Goal: Transaction & Acquisition: Book appointment/travel/reservation

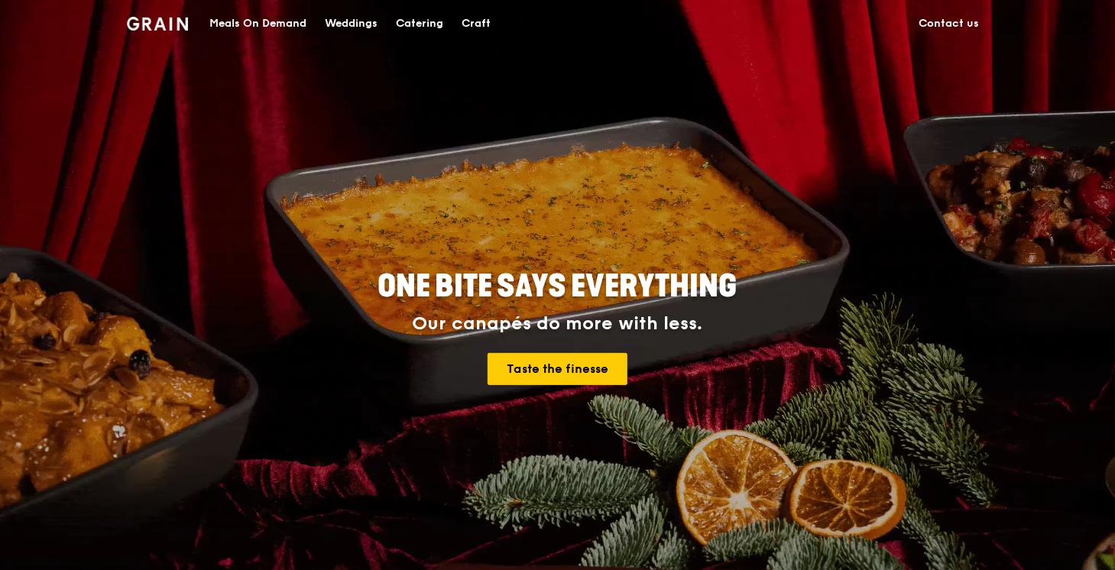
click at [401, 22] on div "Catering" at bounding box center [419, 24] width 47 height 46
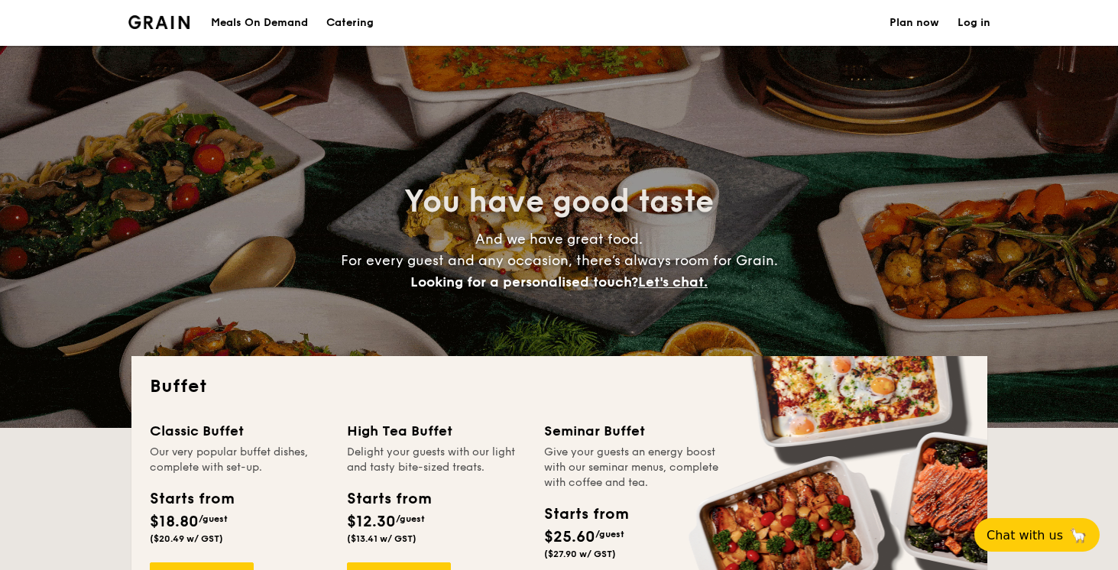
select select
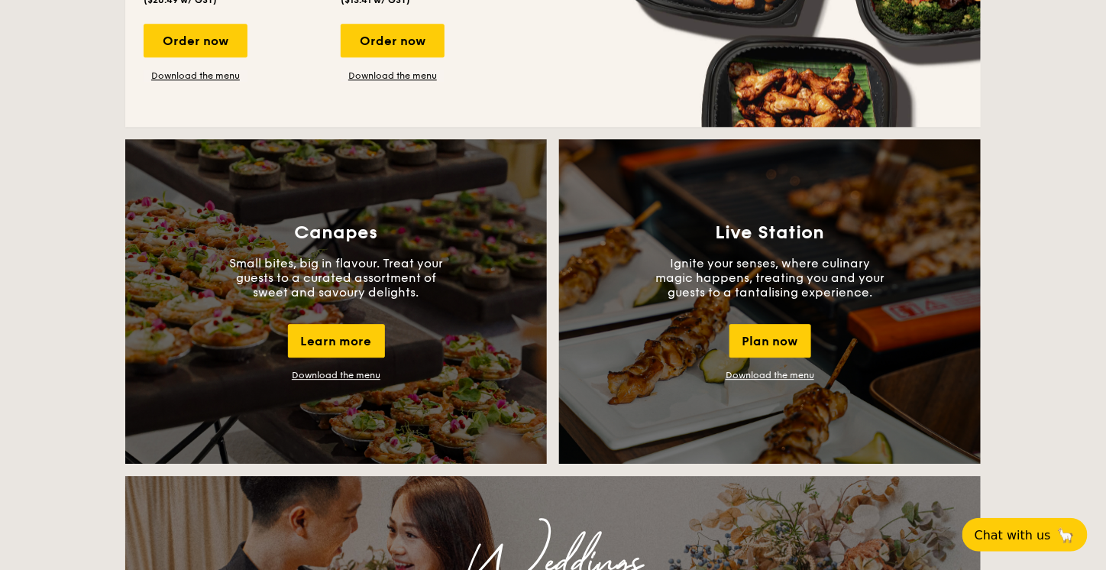
scroll to position [1228, 0]
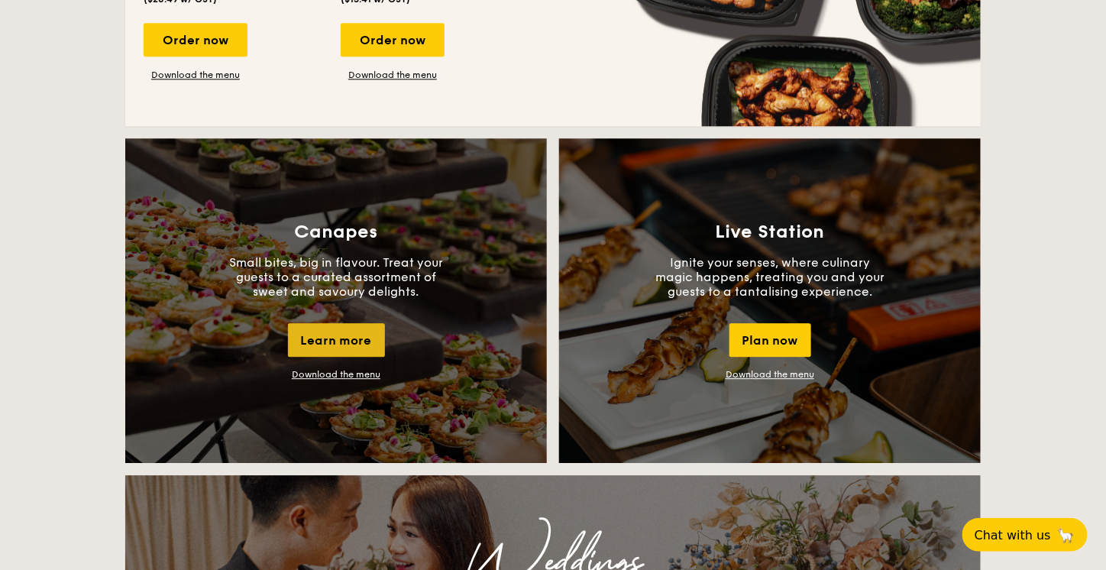
click at [375, 343] on div "Learn more" at bounding box center [336, 340] width 97 height 34
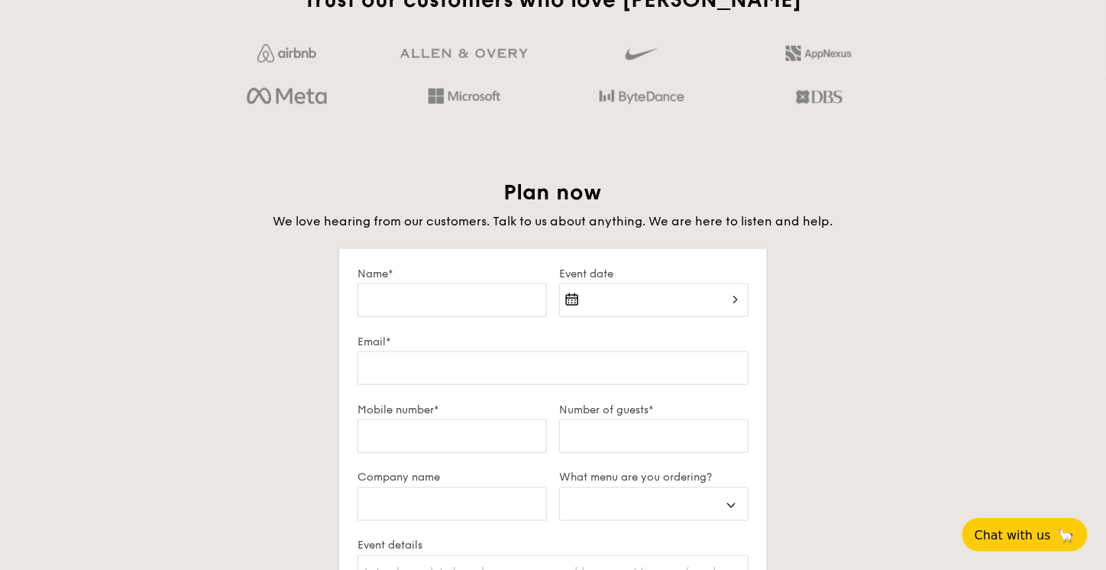
scroll to position [2527, 0]
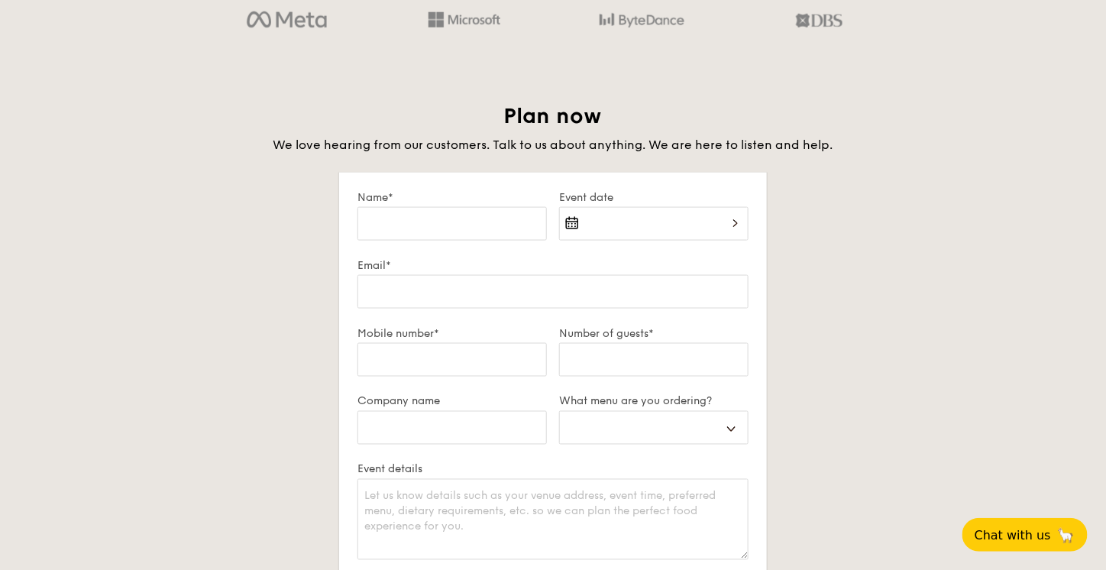
click at [897, 66] on div "Trust our customers who love Grain Plan now We love hearing from our customers.…" at bounding box center [553, 360] width 880 height 901
